Goal: Task Accomplishment & Management: Complete application form

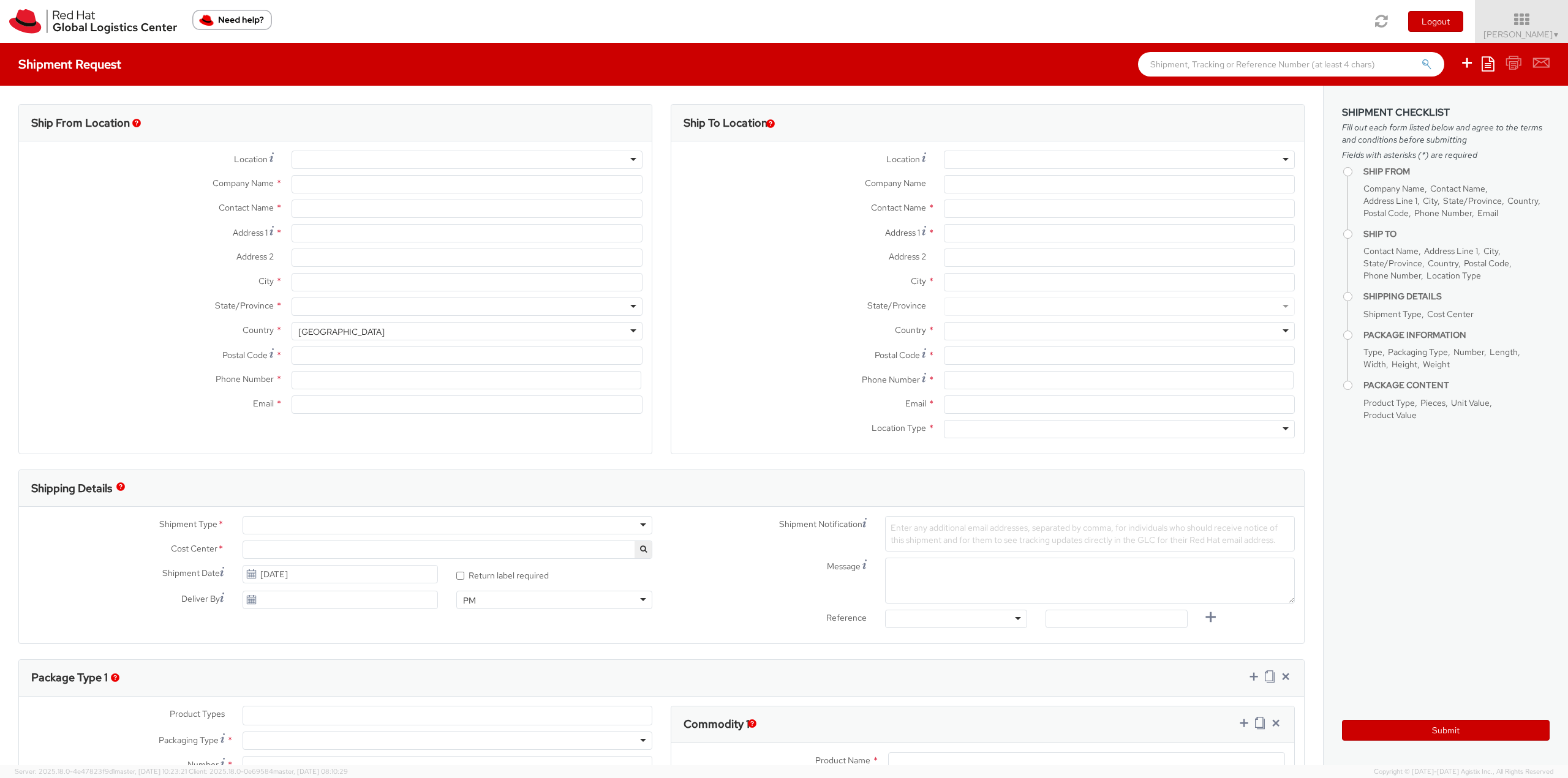
select select "813"
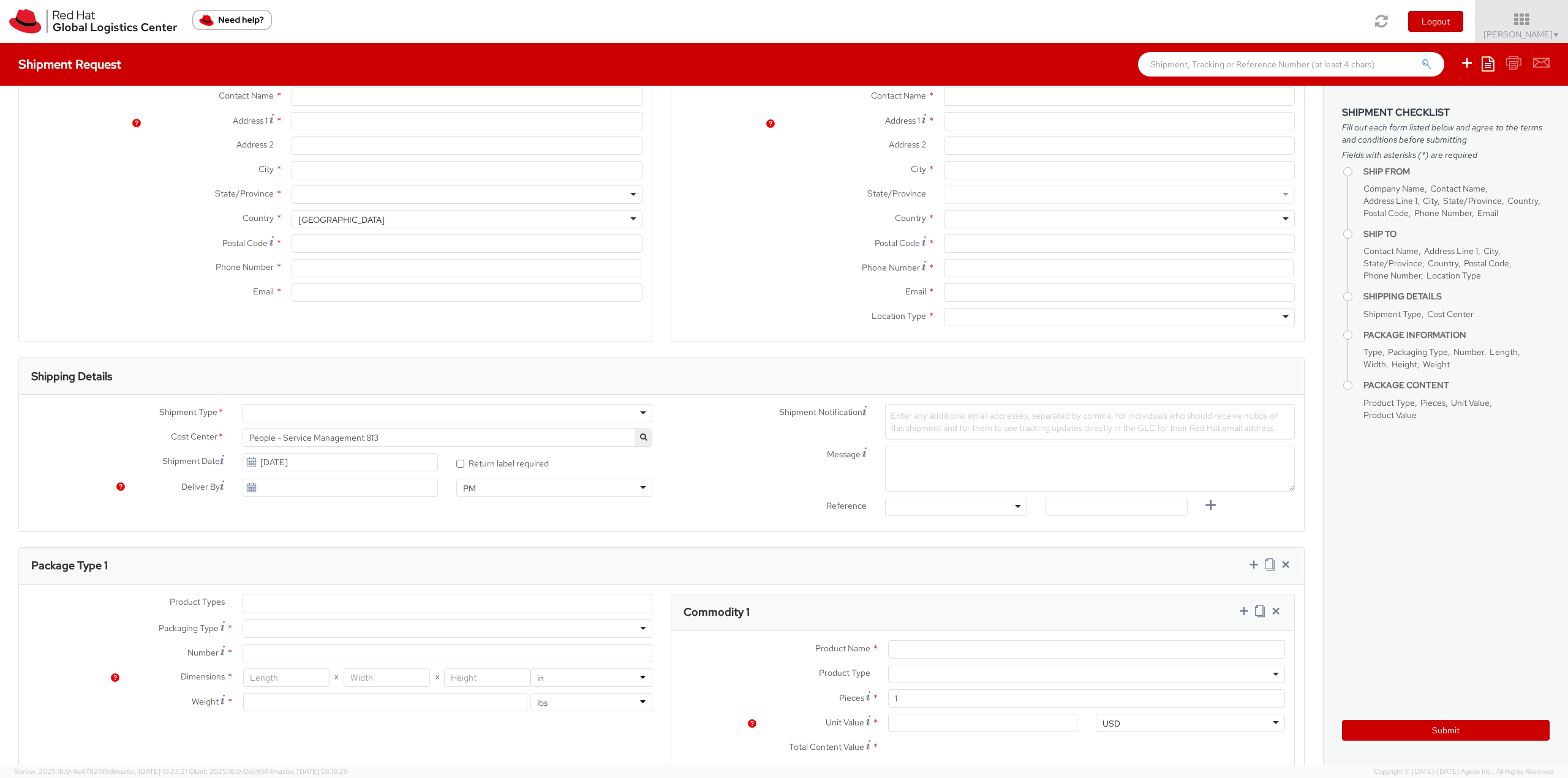
select select
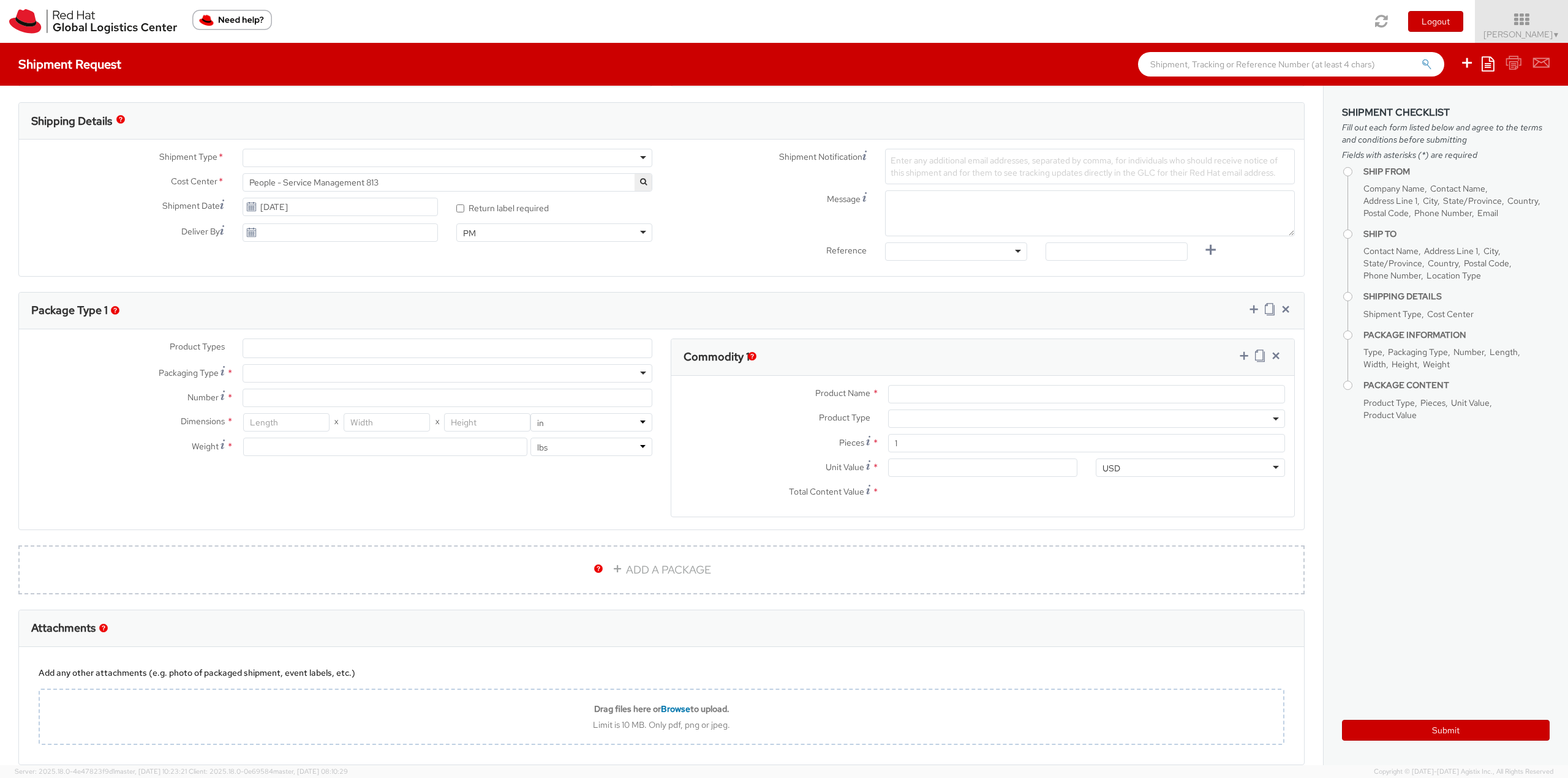
scroll to position [432, 0]
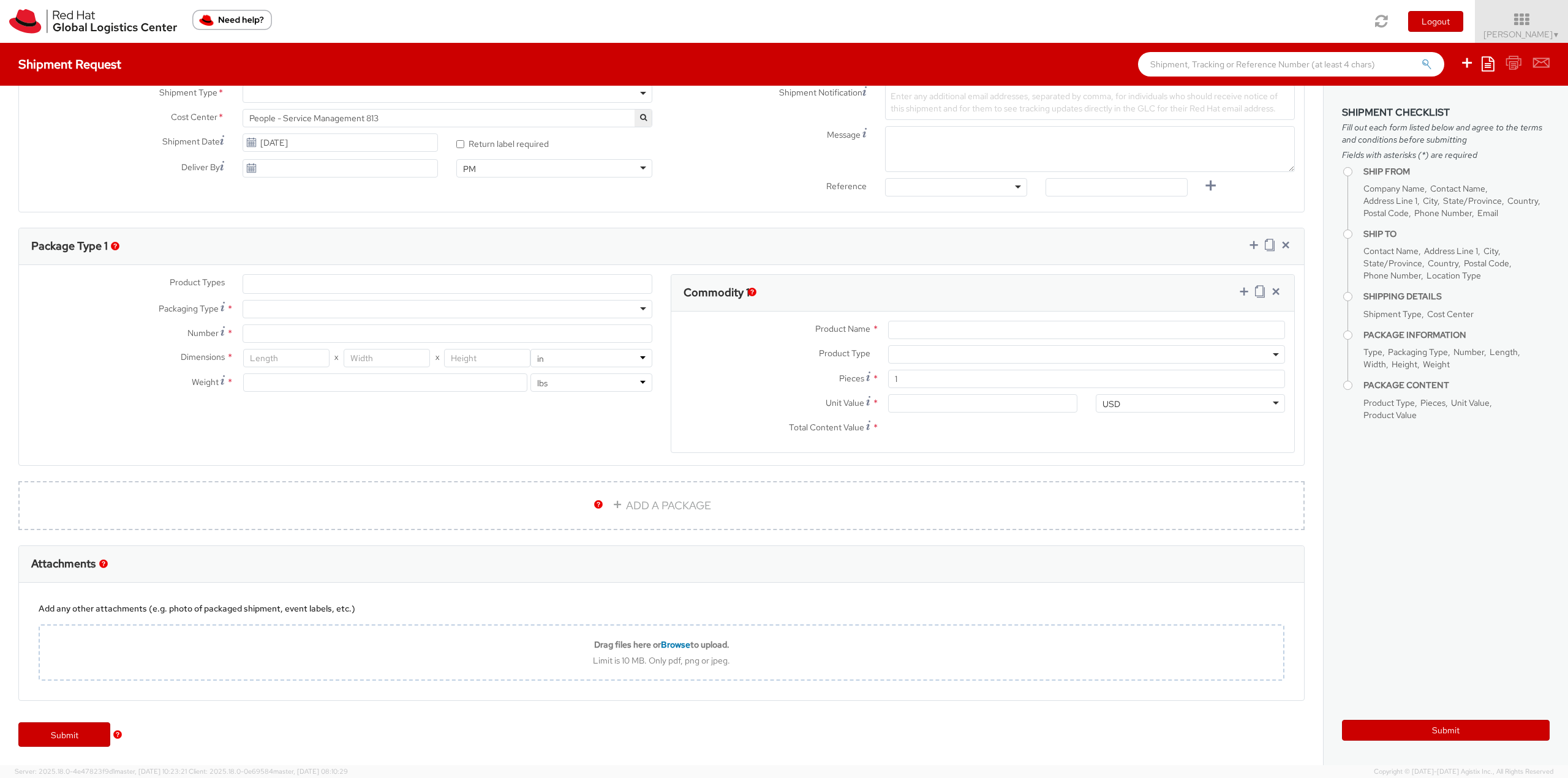
type input "Red Hat Czech s.r.o."
type input "[PERSON_NAME]"
type input "Purkynova 665/115"
type input "[GEOGRAPHIC_DATA]"
type input "621 00"
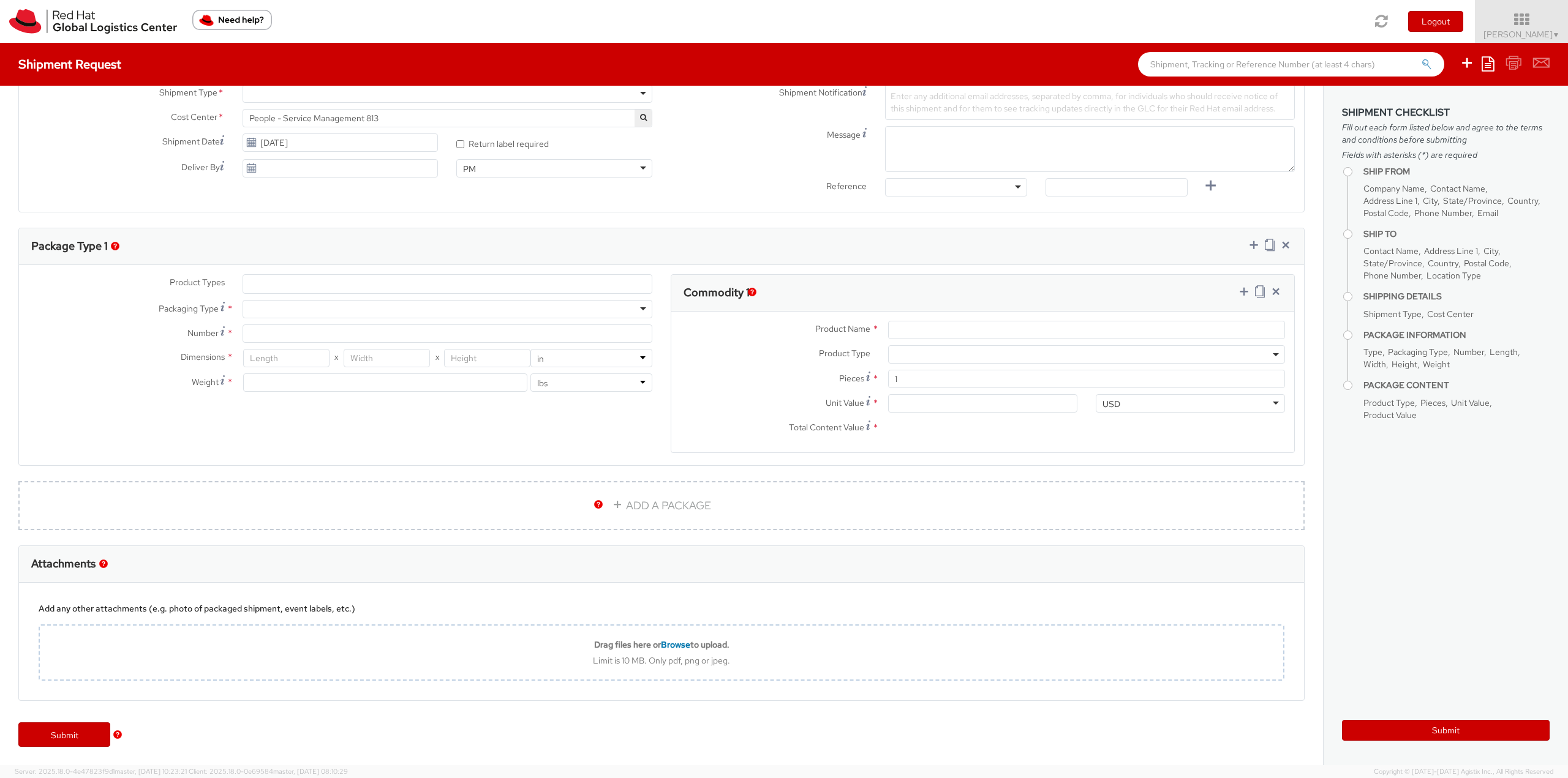
type input "420532294699"
type input "[EMAIL_ADDRESS][DOMAIN_NAME]"
select select "CM"
select select "KGS"
click at [1484, 66] on icon at bounding box center [1488, 63] width 13 height 15
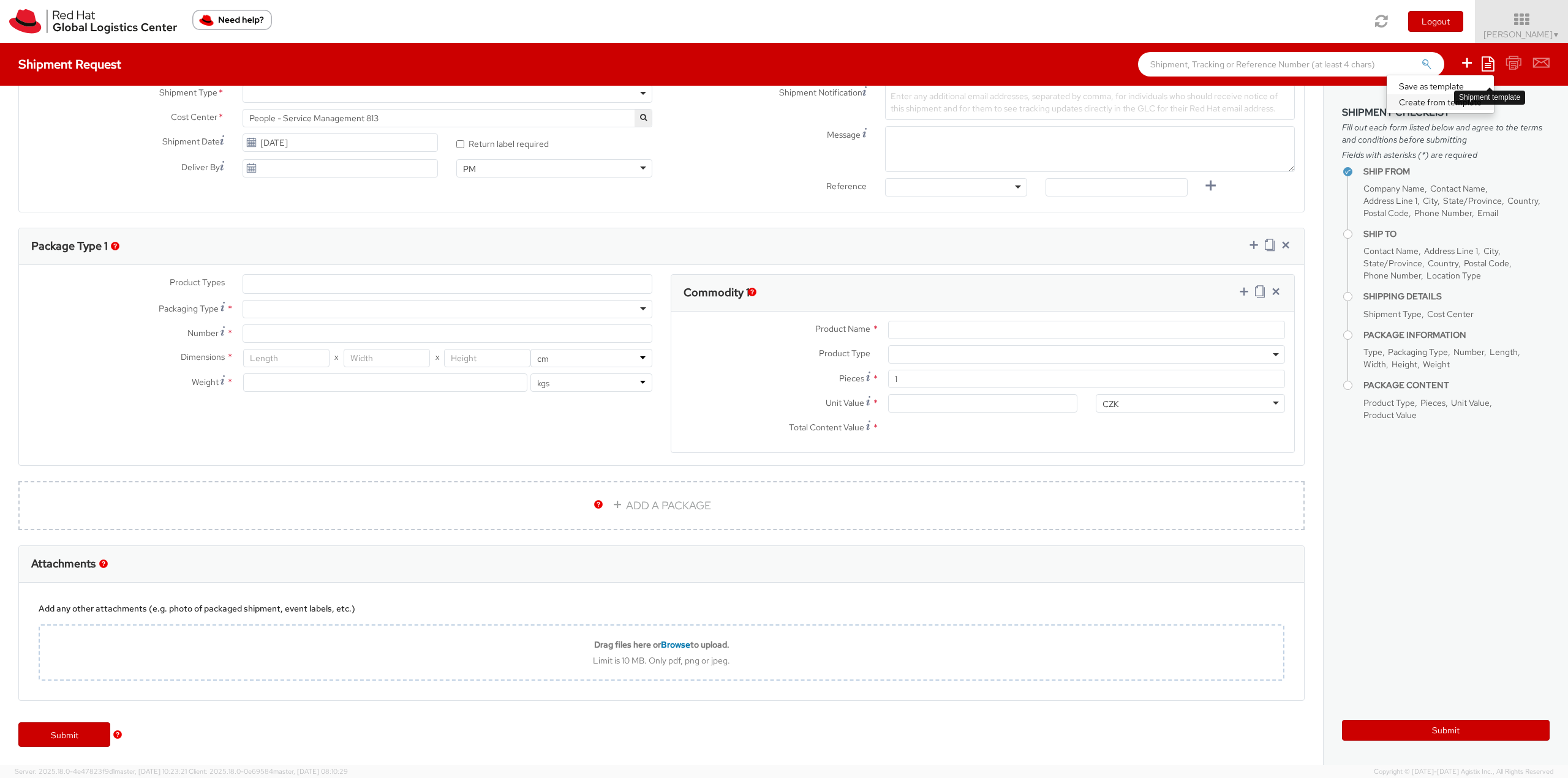
click at [1424, 100] on link "Create from template" at bounding box center [1440, 102] width 107 height 16
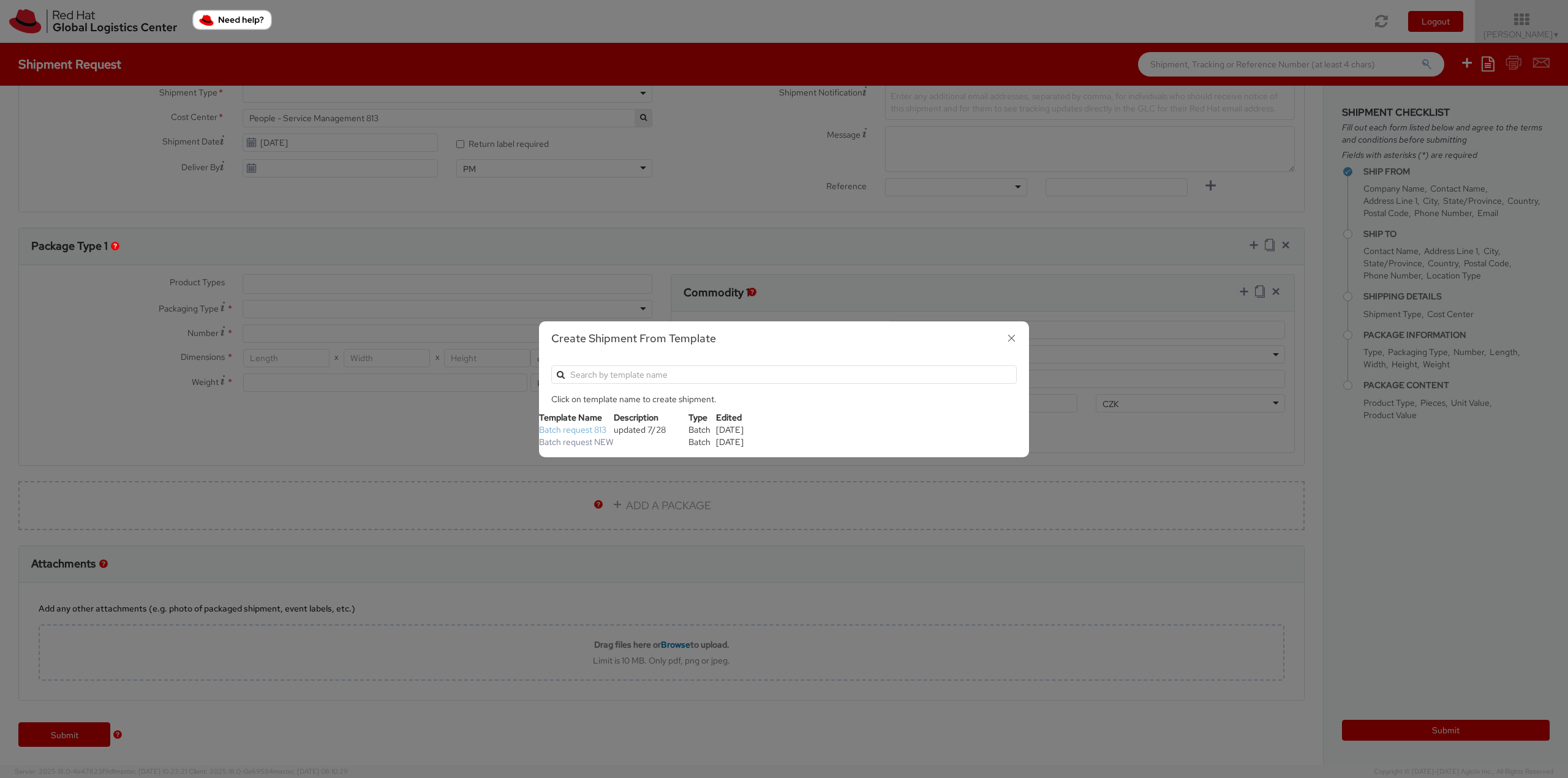
click at [570, 432] on link "Batch request 813" at bounding box center [573, 429] width 68 height 11
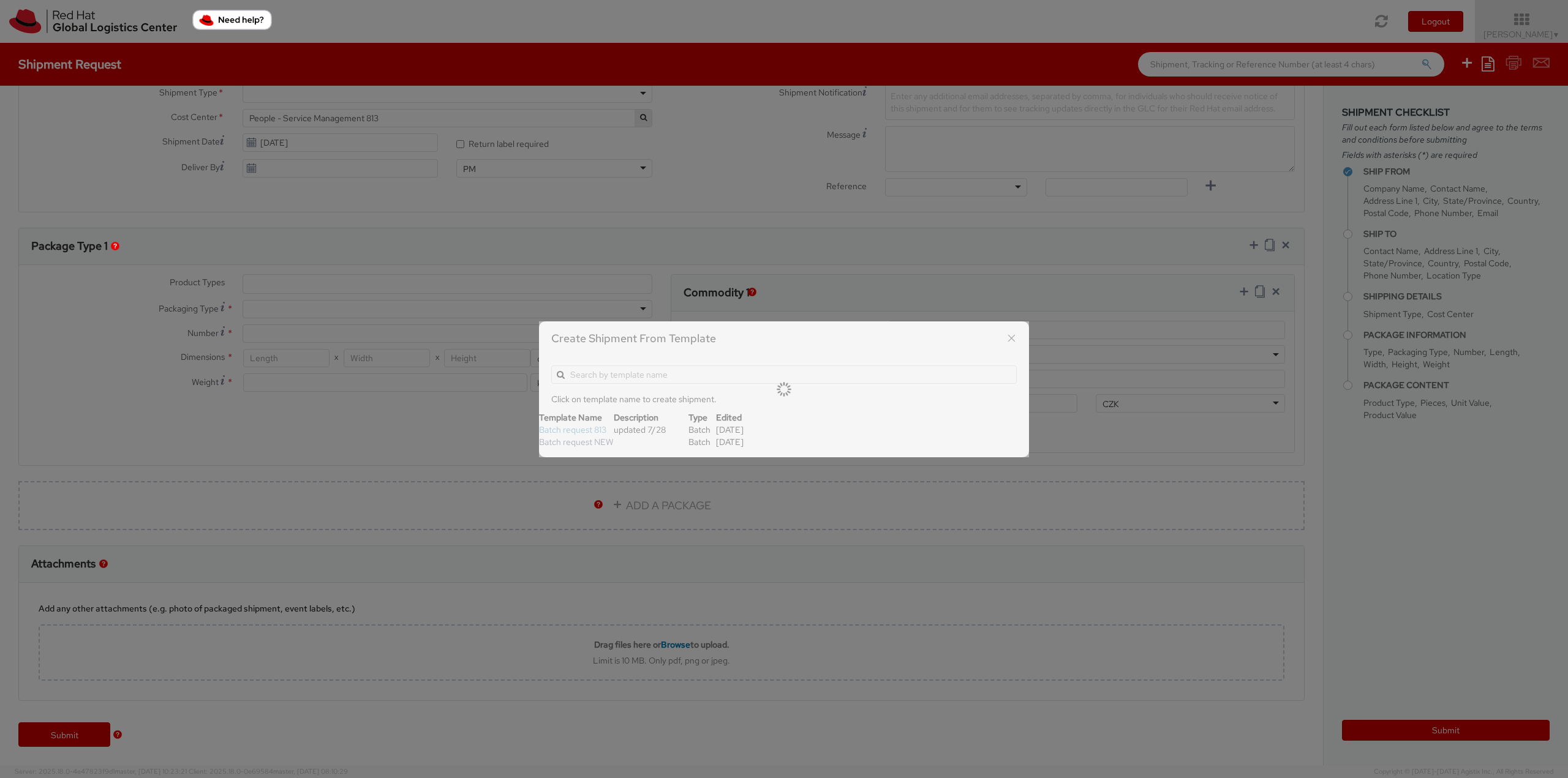
type input "[PERSON_NAME]/associate security badge"
type input "[PERSON_NAME][EMAIL_ADDRESS][DOMAIN_NAME]"
select select "OTHER"
type input "1"
type input "24.13"
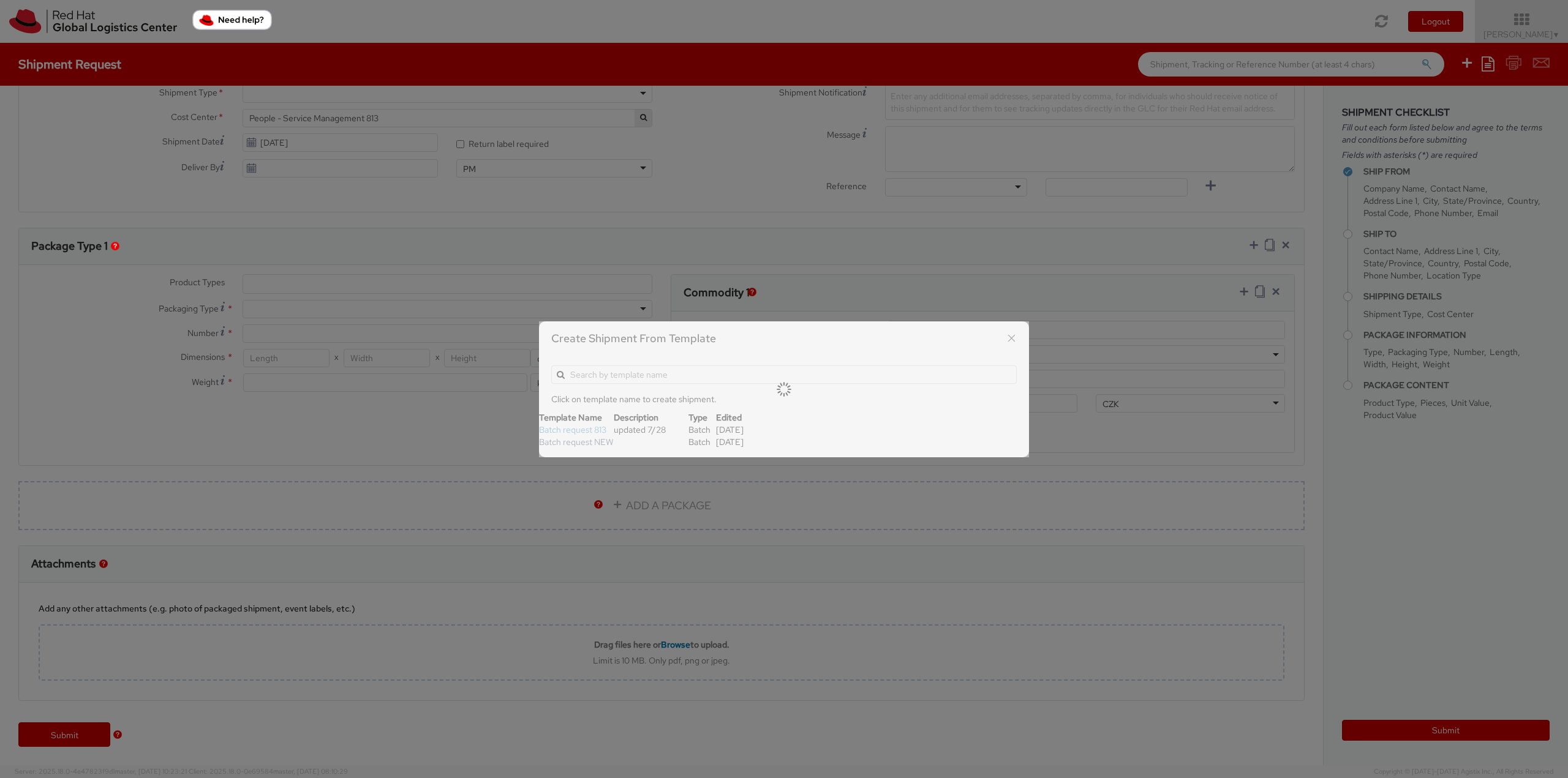
type input "31.75"
type input "0.64"
type input "0.5"
type input "Badge"
select select "OTHER"
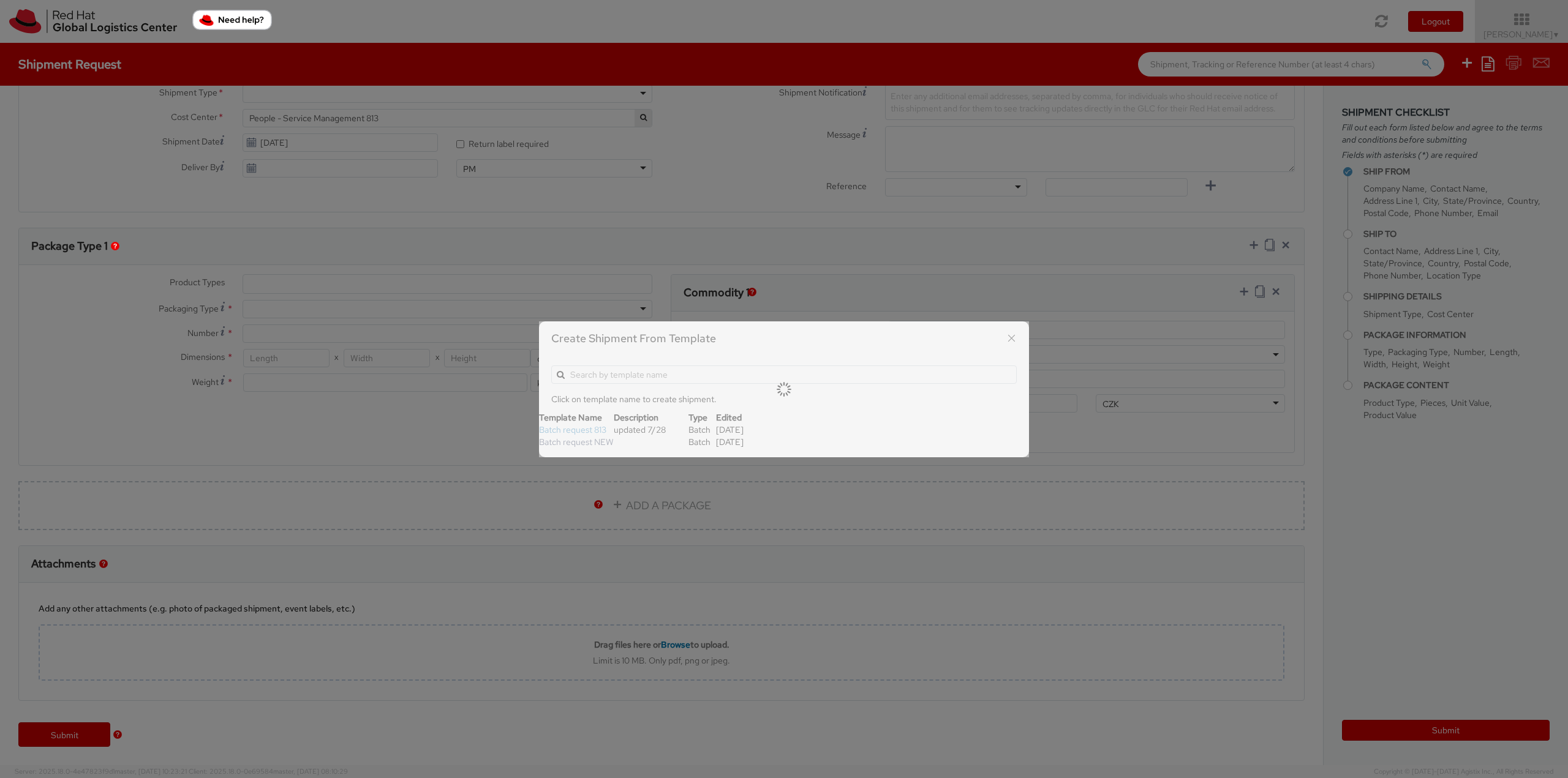
type input "3.44"
select select "OTHER"
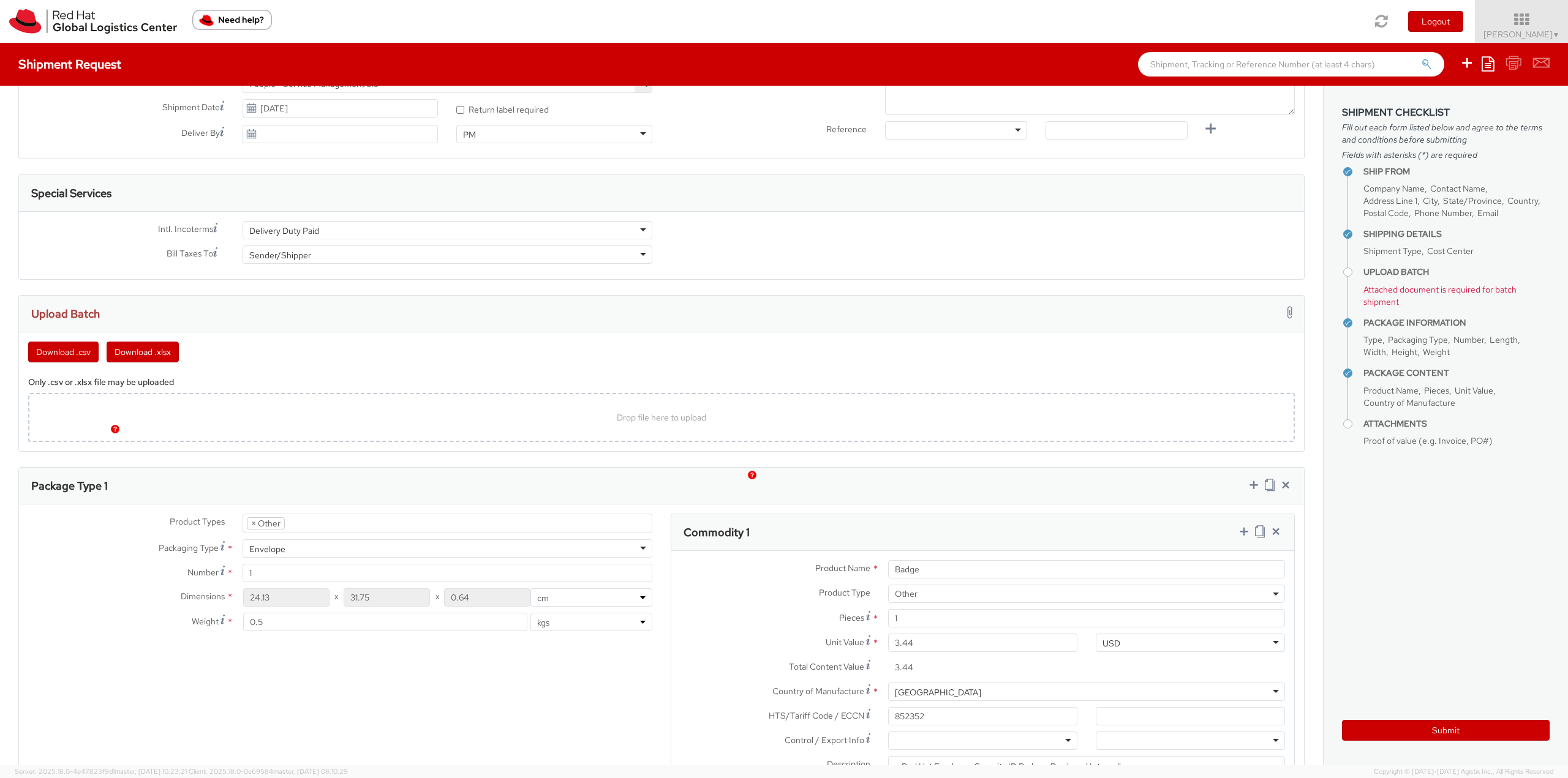
scroll to position [530, 0]
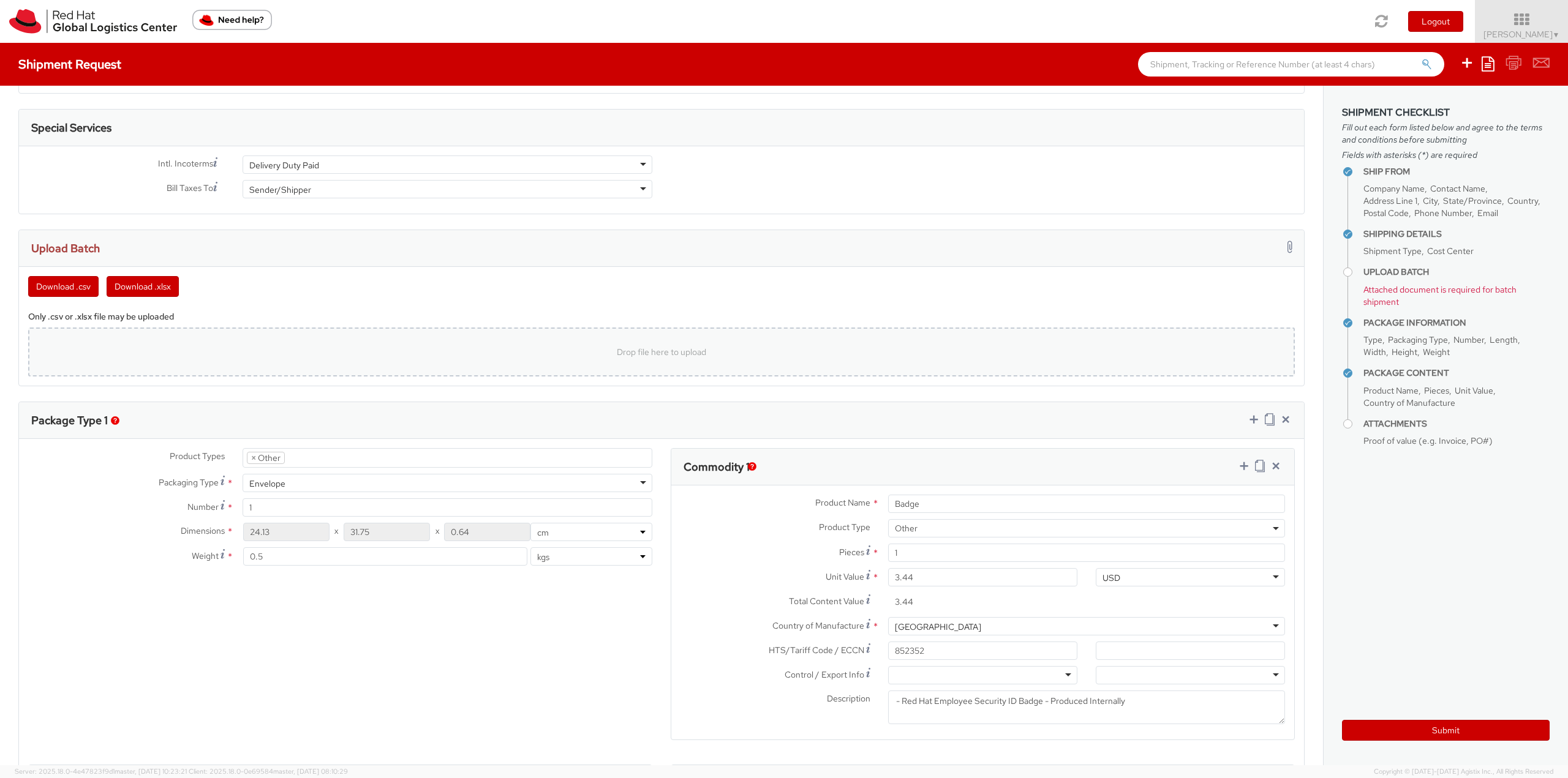
click at [373, 353] on div "Drop file here to upload" at bounding box center [662, 352] width 1247 height 29
type input "C:\fakepath\template (7).xlsx"
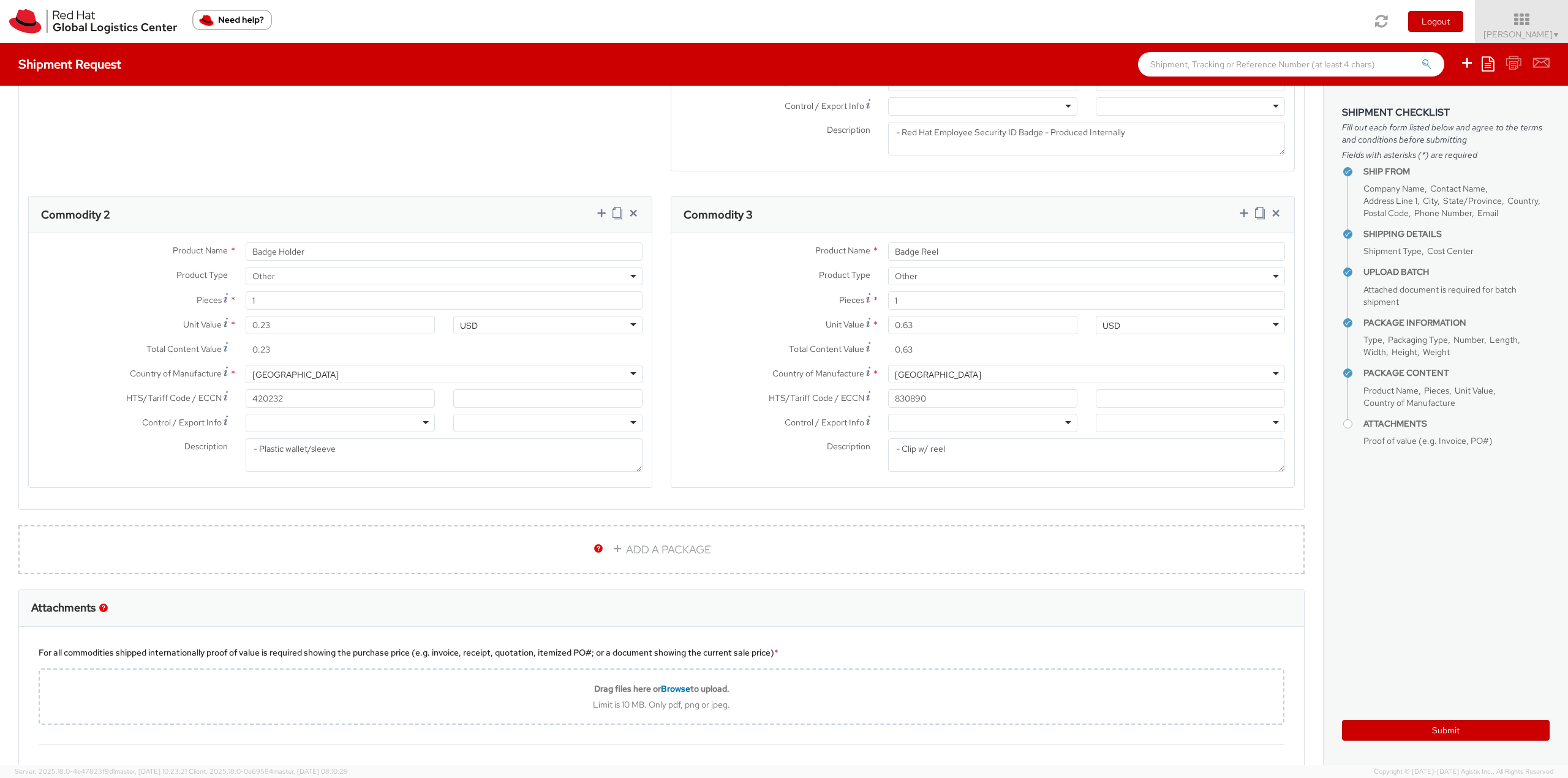
scroll to position [1360, 0]
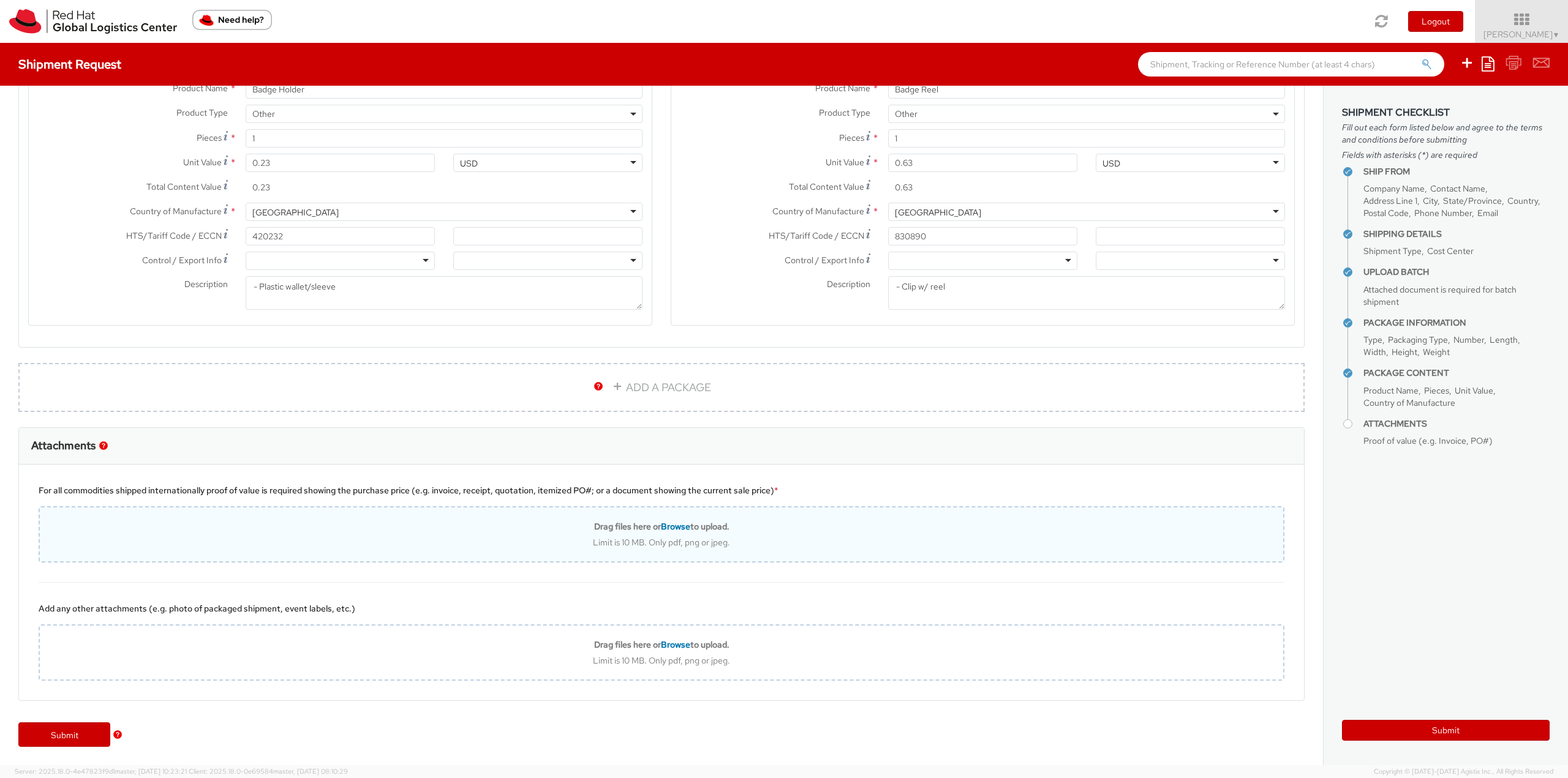
click at [517, 545] on div "Limit is 10 MB. Only pdf, png or jpeg." at bounding box center [661, 542] width 1243 height 11
type input "C:\fakepath\Invoice shipping (3).pdf"
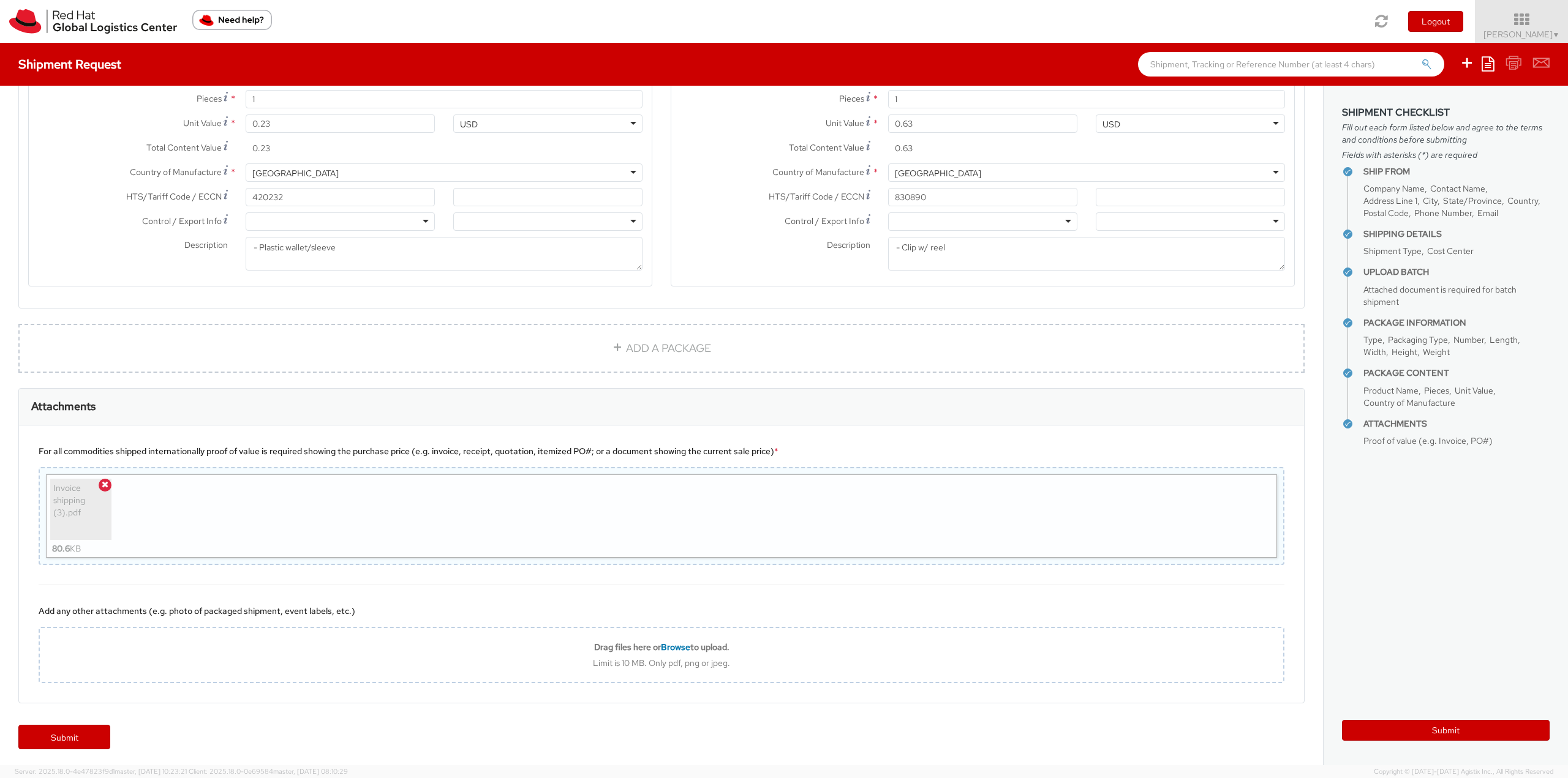
scroll to position [1402, 0]
click at [1407, 728] on button "Submit" at bounding box center [1446, 730] width 207 height 21
